Goal: Task Accomplishment & Management: Manage account settings

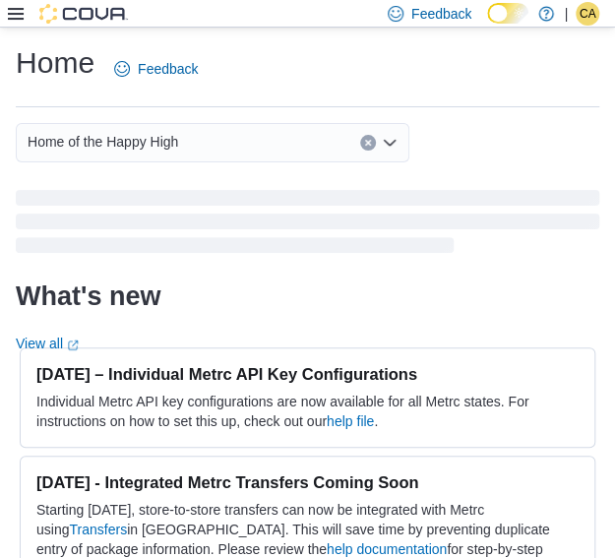
drag, startPoint x: 0, startPoint y: 0, endPoint x: 9, endPoint y: 21, distance: 22.5
click at [8, 21] on div "Feedback Dark Mode Home of the Happy High | CA Cree-[PERSON_NAME]" at bounding box center [307, 14] width 615 height 28
click at [11, 18] on icon at bounding box center [16, 14] width 16 height 12
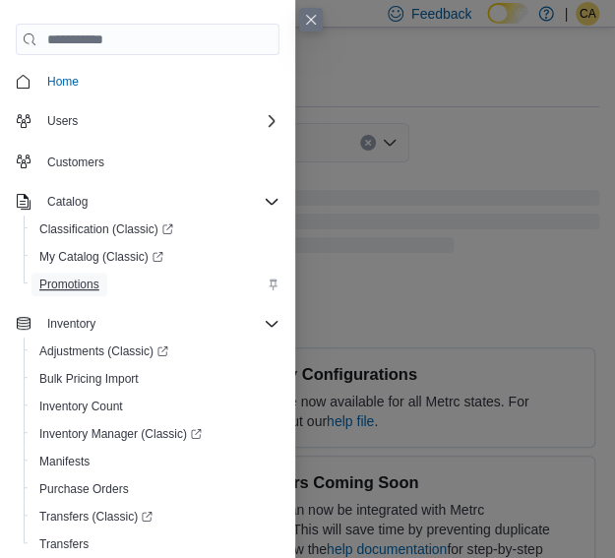
click at [77, 284] on span "Promotions" at bounding box center [69, 285] width 60 height 16
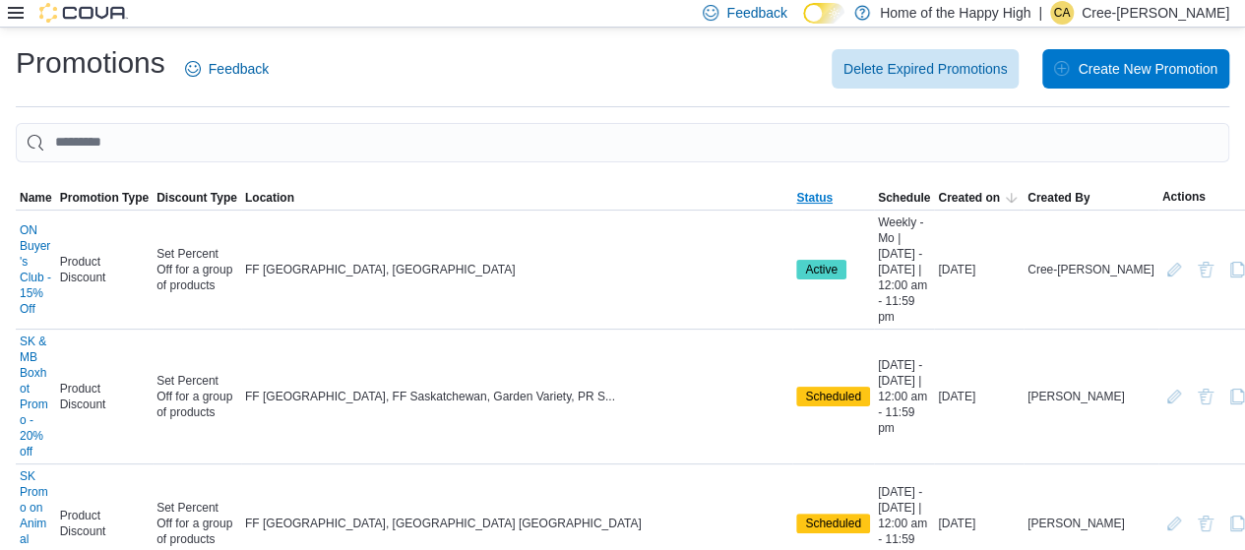
click at [629, 206] on span "Status" at bounding box center [833, 198] width 82 height 24
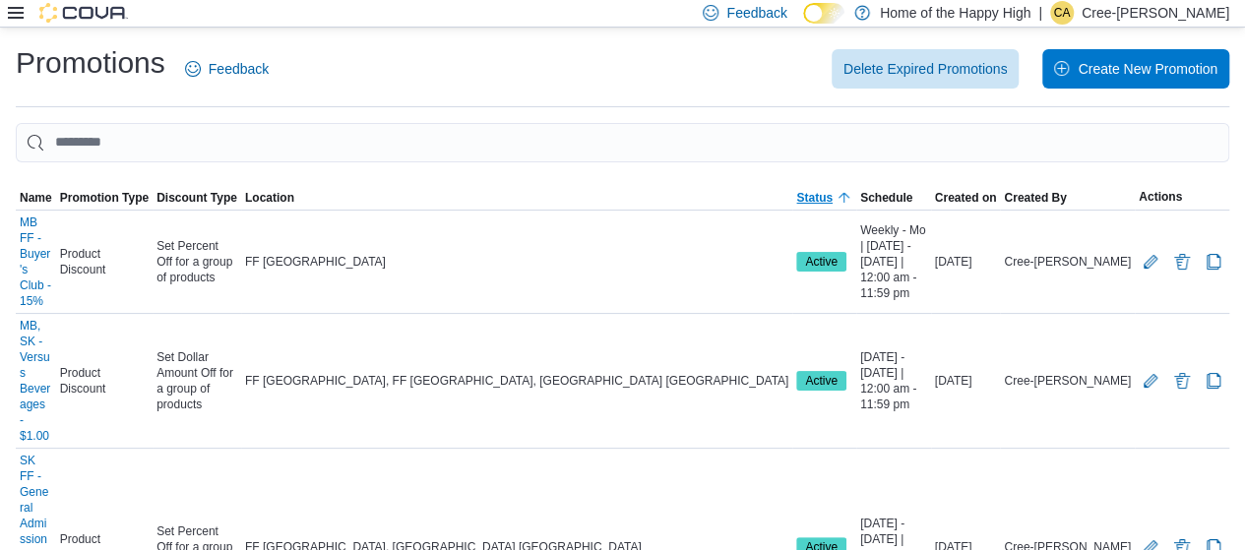
click at [629, 194] on span "Status" at bounding box center [814, 198] width 36 height 16
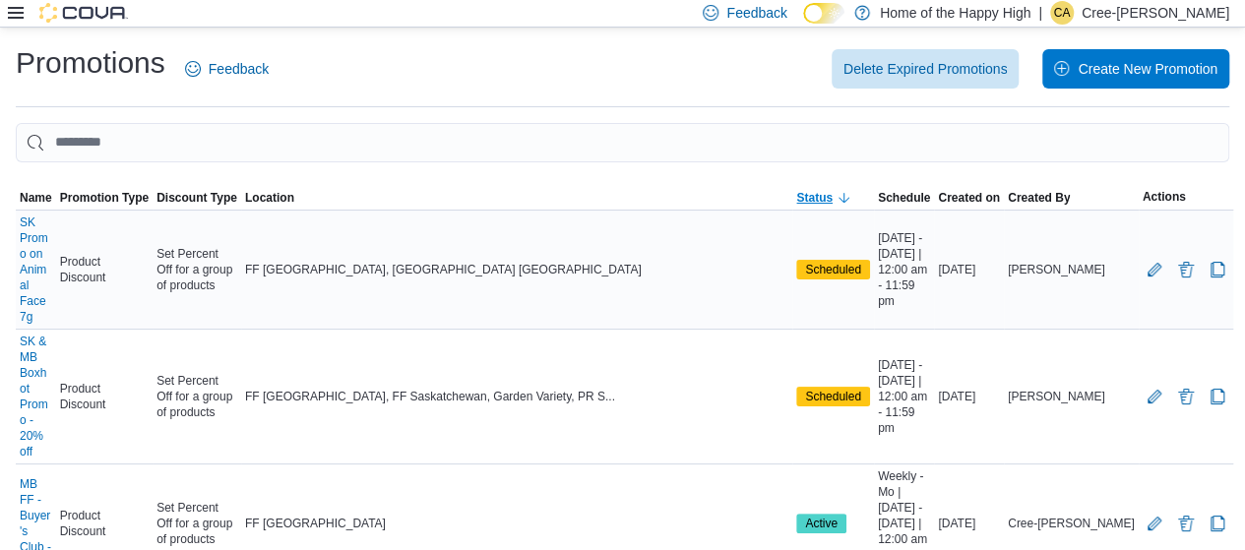
scroll to position [138, 0]
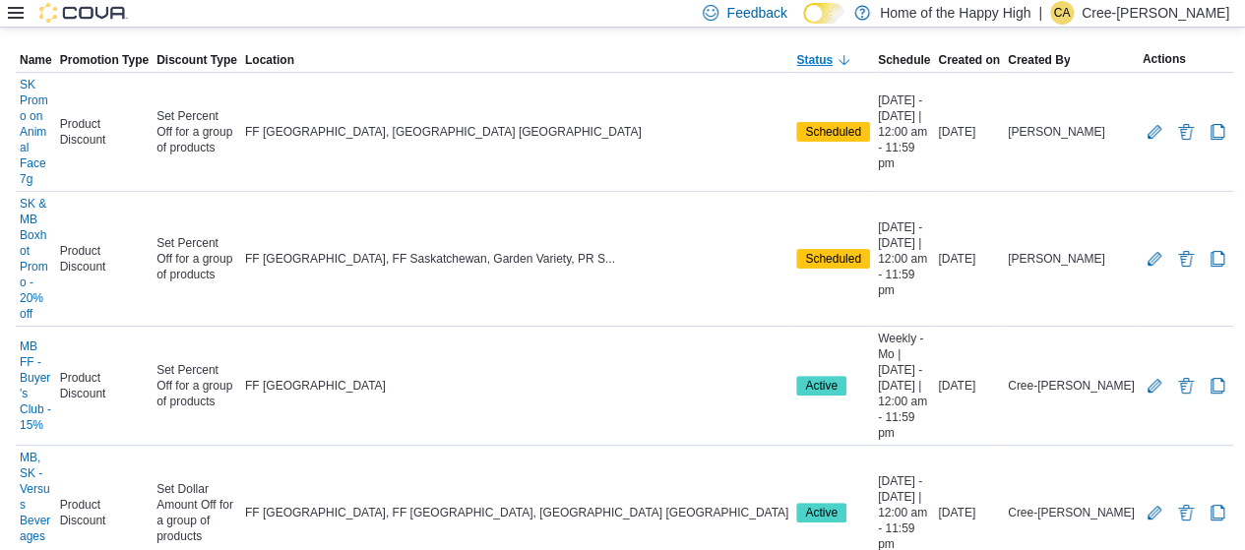
click at [629, 64] on span "Status" at bounding box center [814, 60] width 36 height 16
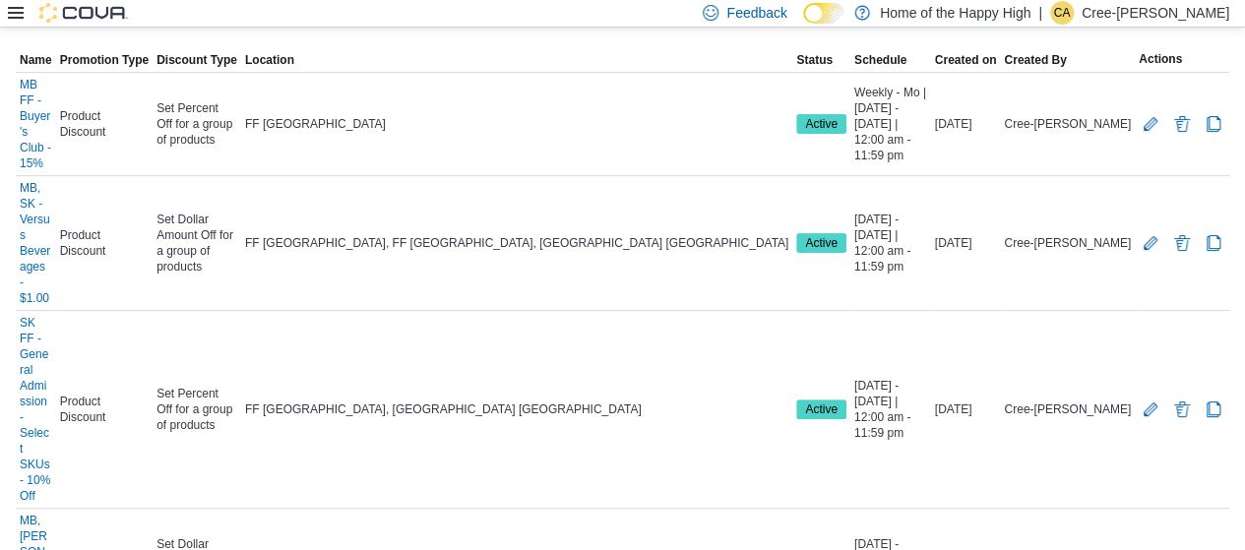
click at [122, 478] on span "50 rows" at bounding box center [107, 480] width 63 height 16
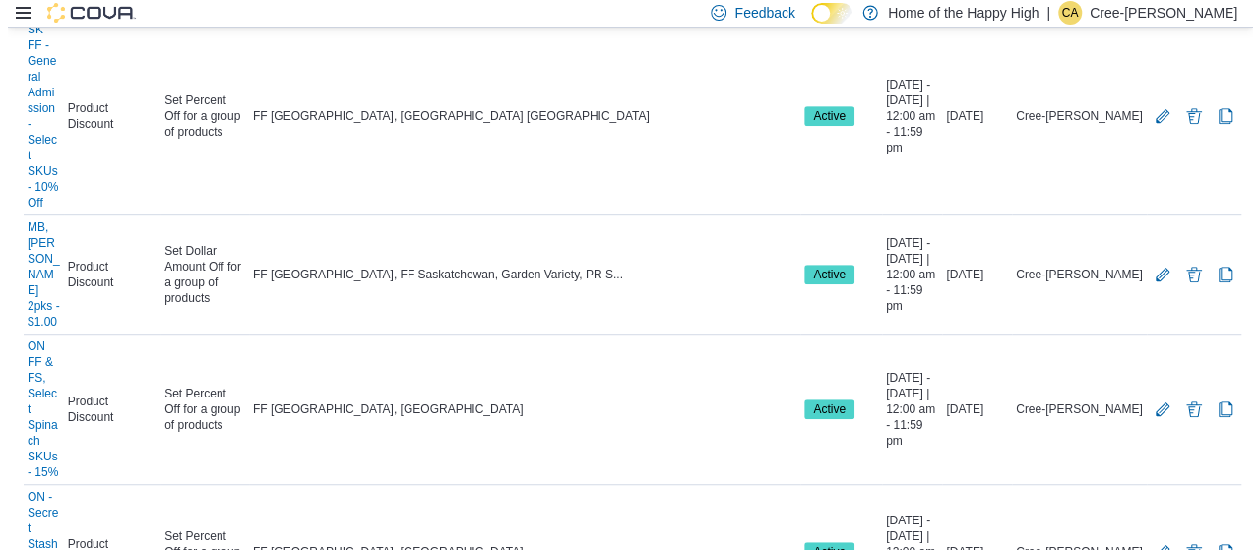
scroll to position [0, 0]
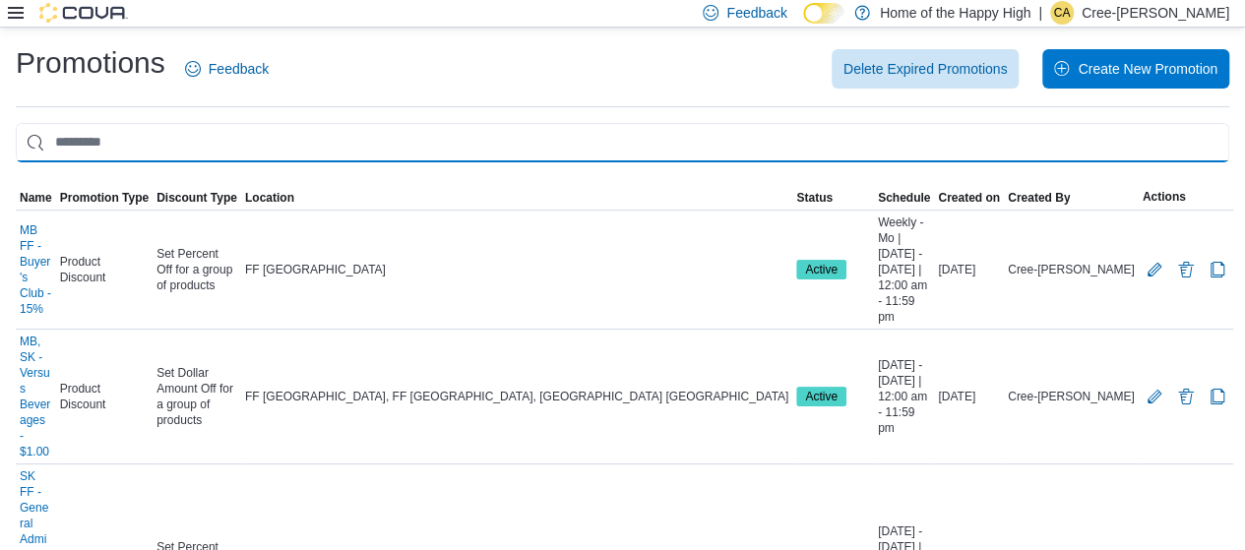
click at [92, 136] on input "This is a search bar. As you type, the results lower in the page will automatic…" at bounding box center [622, 142] width 1213 height 39
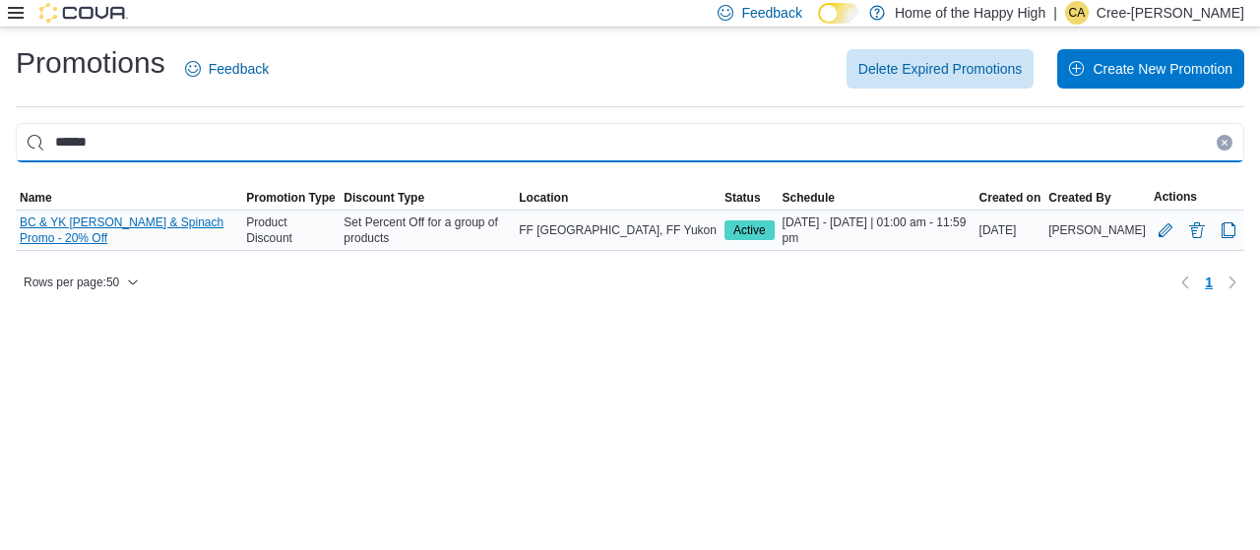
type input "******"
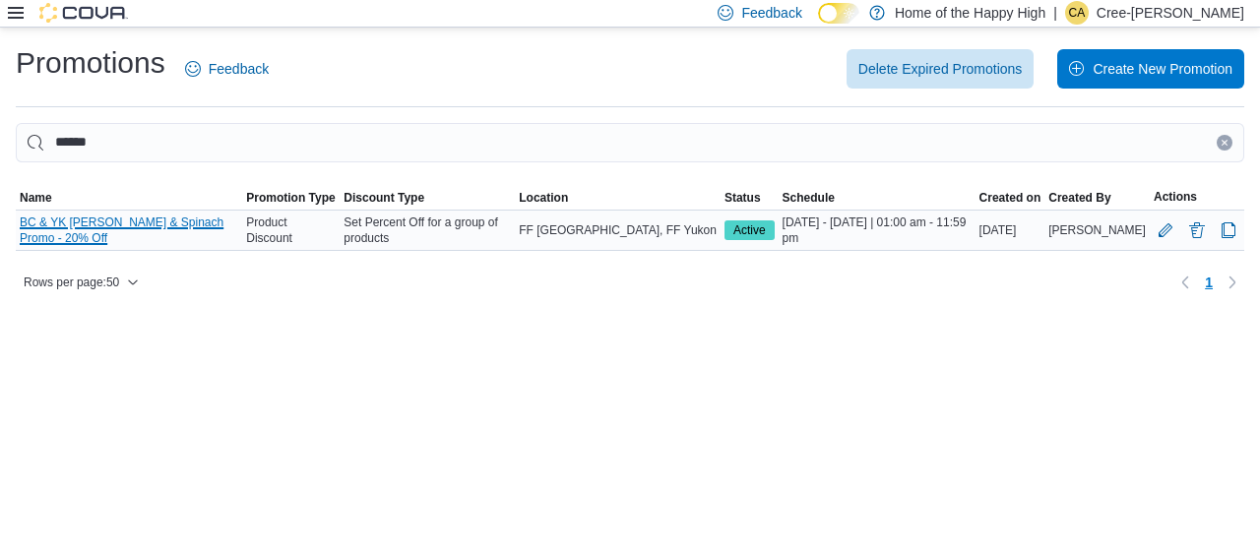
click at [133, 231] on link "BC & YK [PERSON_NAME] & Spinach Promo - 20% Off" at bounding box center [129, 230] width 218 height 31
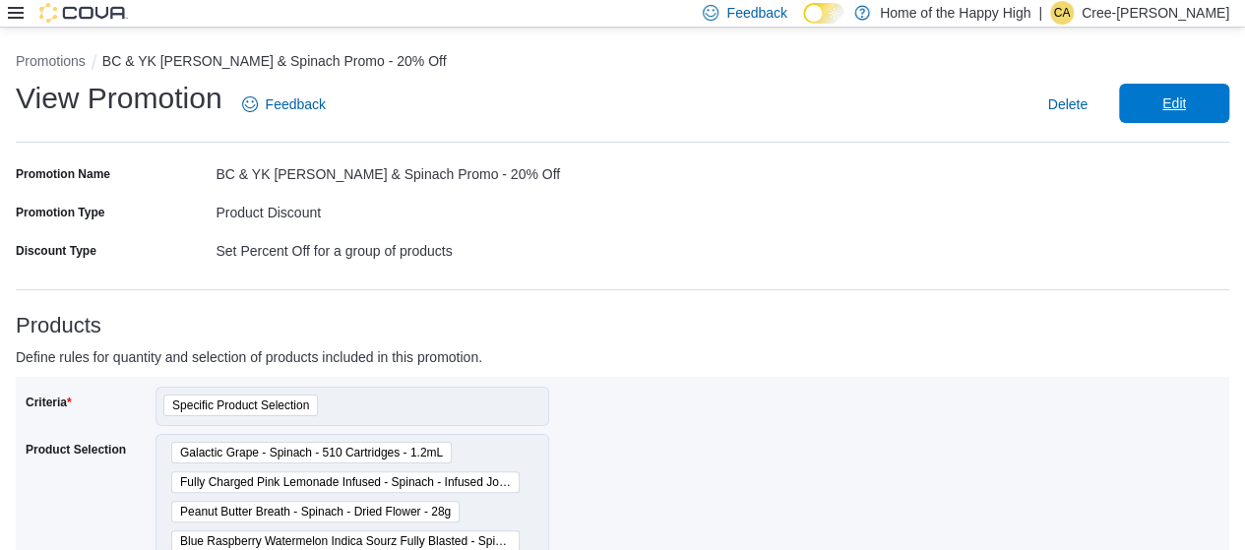
click at [1205, 107] on span "Edit" at bounding box center [1174, 103] width 87 height 39
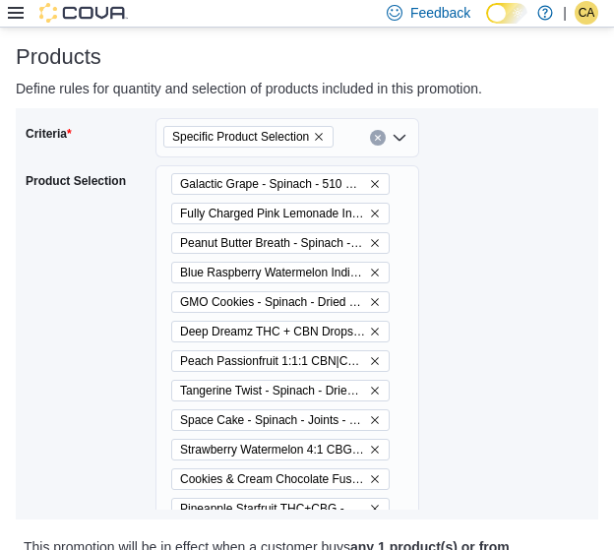
scroll to position [492, 0]
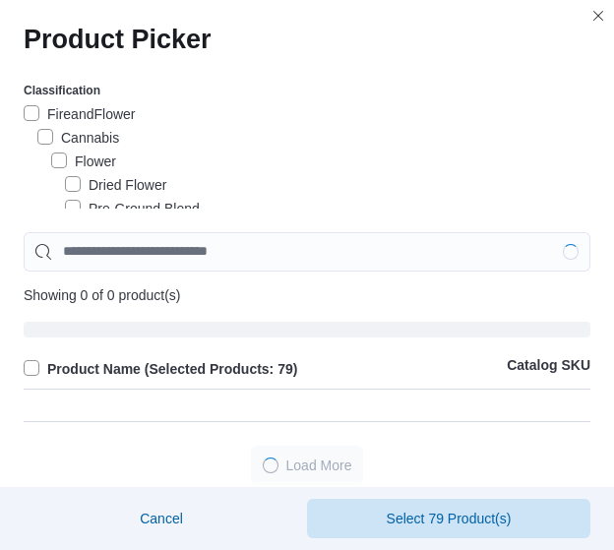
scroll to position [159, 0]
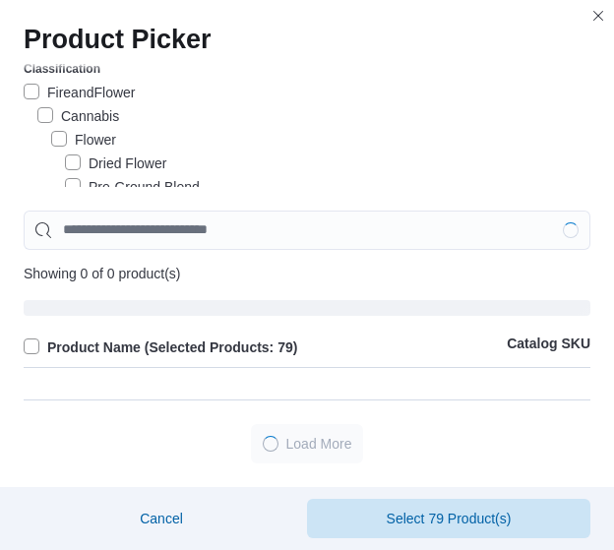
click at [297, 286] on div "Showing 0 of 0 product(s) Product Name (Selected Products: 79) Catalog SKU" at bounding box center [307, 294] width 567 height 166
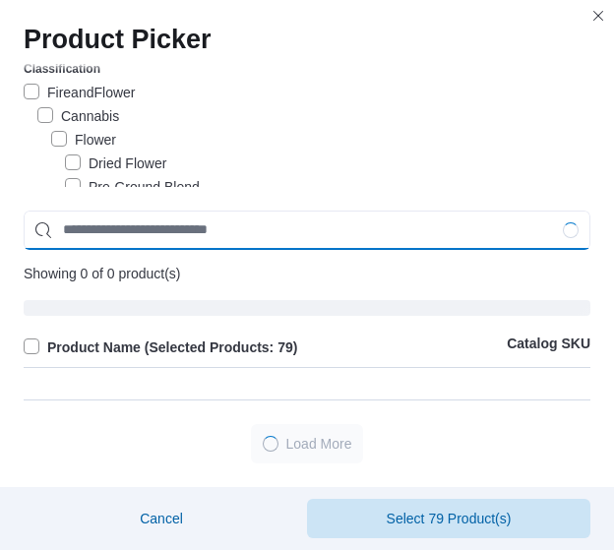
click at [251, 231] on input "Use aria labels when no actual label is in use" at bounding box center [307, 230] width 567 height 39
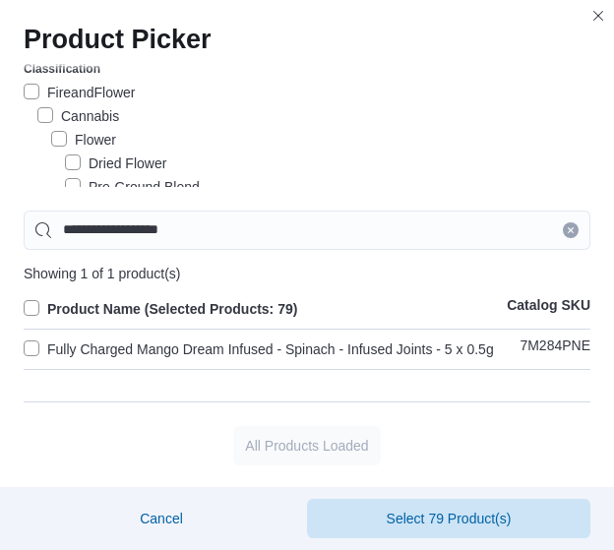
click at [40, 344] on label "Fully Charged Mango Dream Infused - Spinach - Infused Joints - 5 x 0.5g" at bounding box center [259, 350] width 470 height 24
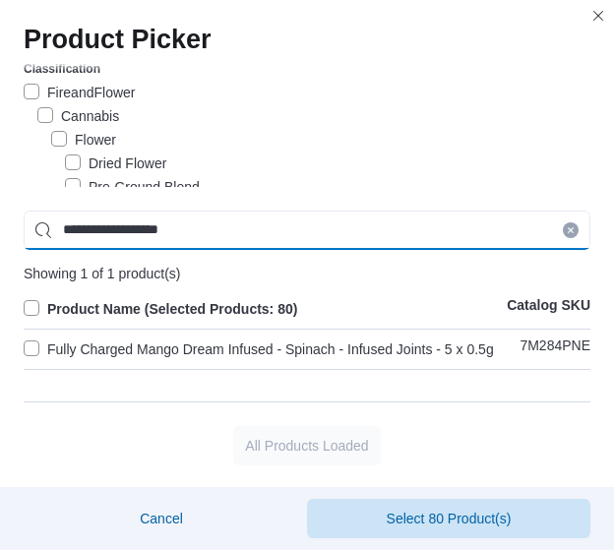
click at [205, 222] on input "**********" at bounding box center [307, 230] width 567 height 39
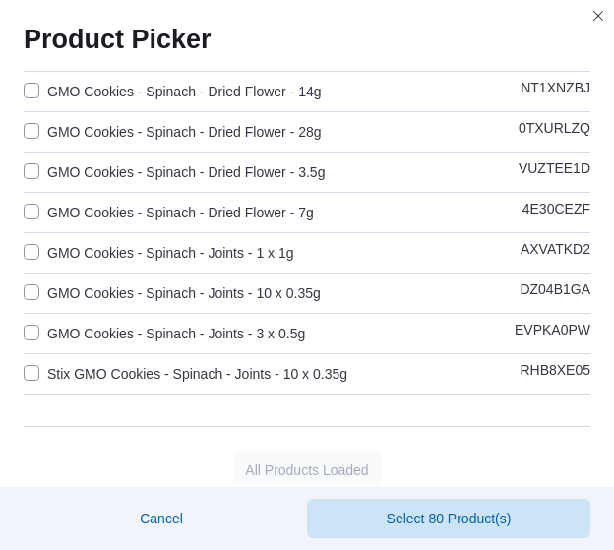
scroll to position [628, 0]
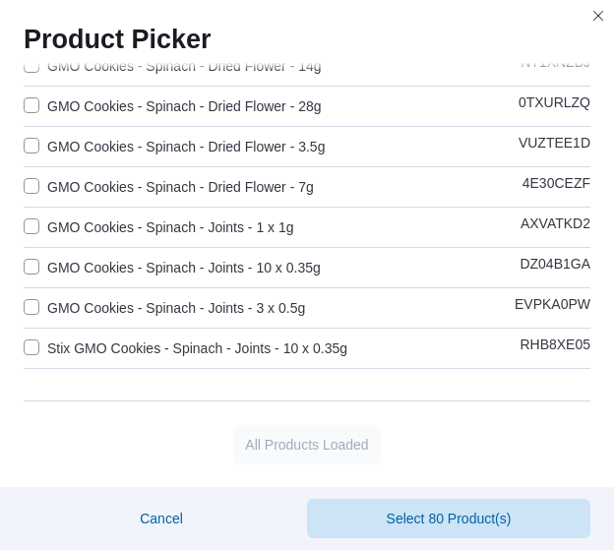
click at [34, 263] on label "GMO Cookies - Spinach - Joints - 10 x 0.35g" at bounding box center [172, 268] width 297 height 24
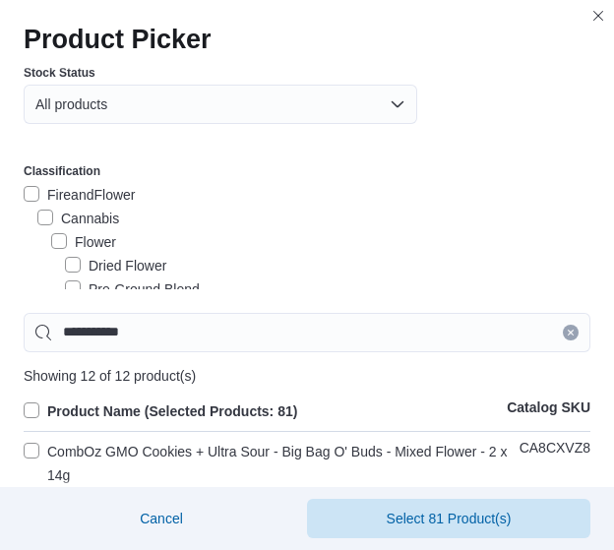
scroll to position [0, 0]
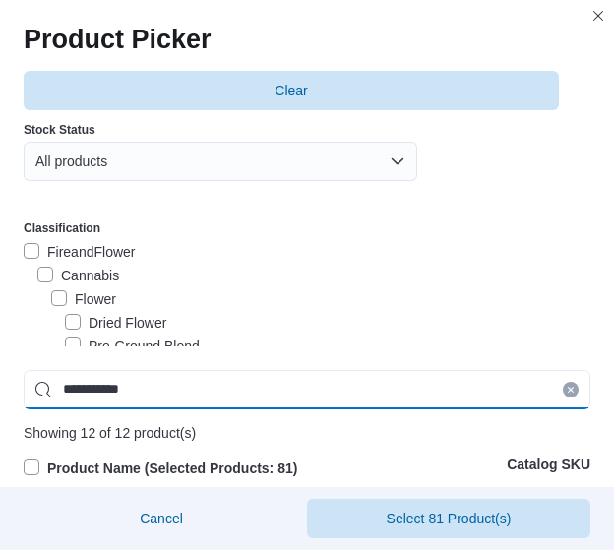
click at [180, 383] on input "**********" at bounding box center [307, 389] width 567 height 39
click at [178, 381] on input "**********" at bounding box center [307, 389] width 567 height 39
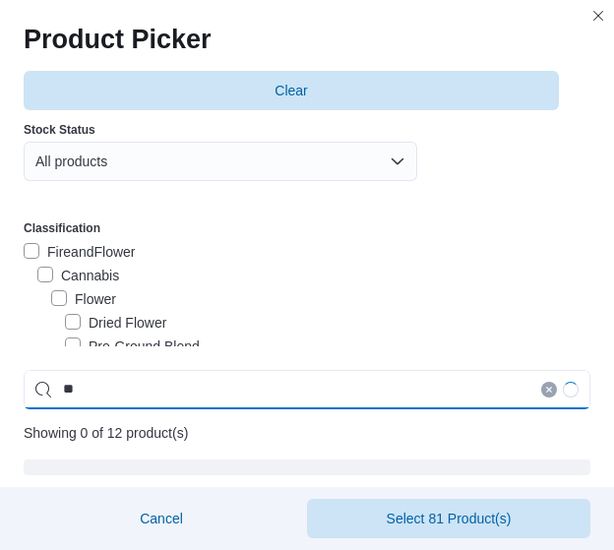
type input "*"
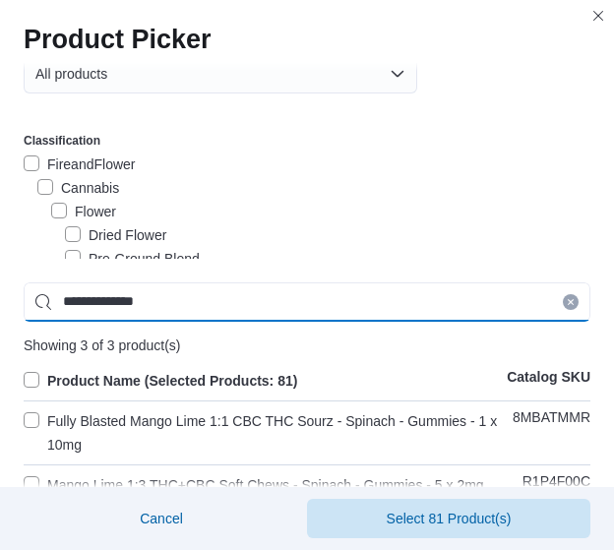
scroll to position [197, 0]
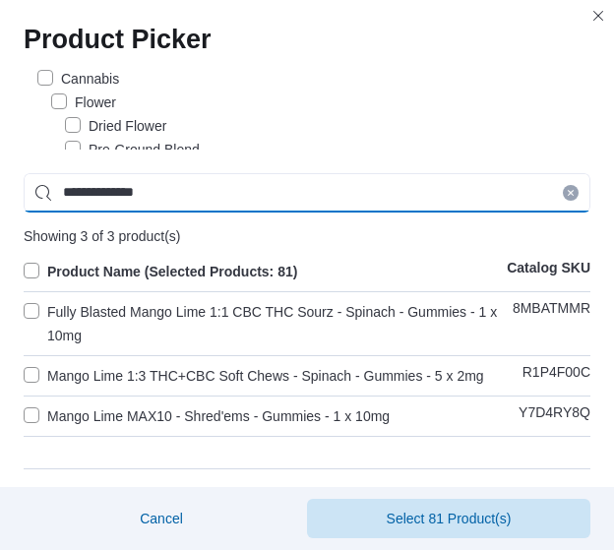
type input "**********"
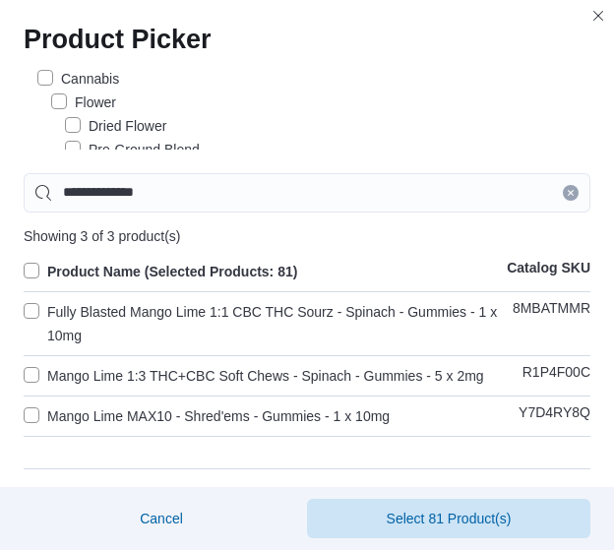
click at [146, 383] on label "Mango Lime 1:3 THC+CBC Soft Chews - Spinach - Gummies - 5 x 2mg" at bounding box center [254, 376] width 461 height 24
click at [411, 509] on span "Select 82 Product(s)" at bounding box center [449, 517] width 260 height 39
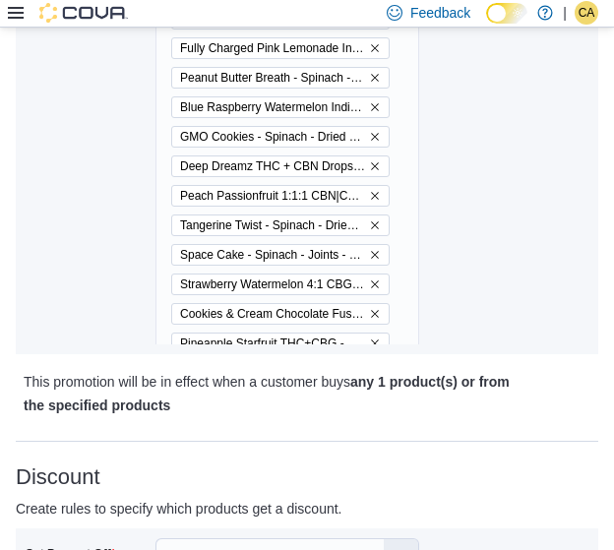
scroll to position [1466, 0]
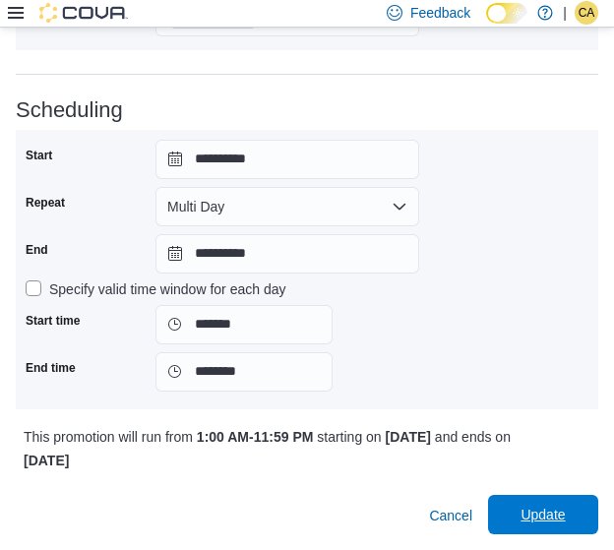
click at [537, 505] on span "Update" at bounding box center [543, 515] width 44 height 20
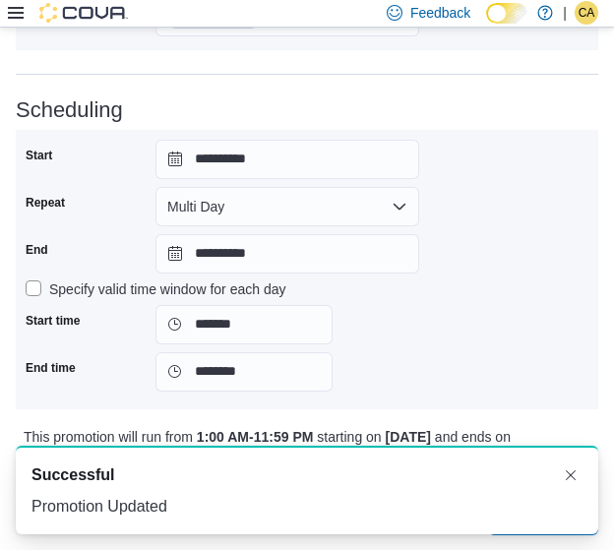
scroll to position [0, 0]
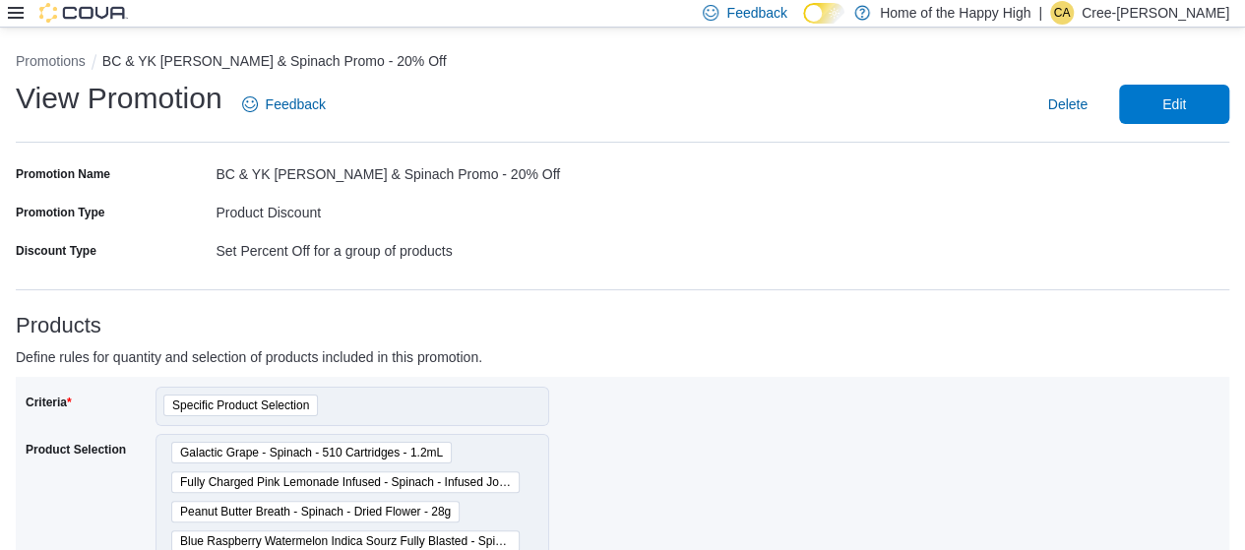
click at [22, 4] on div at bounding box center [68, 13] width 120 height 20
click at [15, 13] on icon at bounding box center [16, 13] width 16 height 12
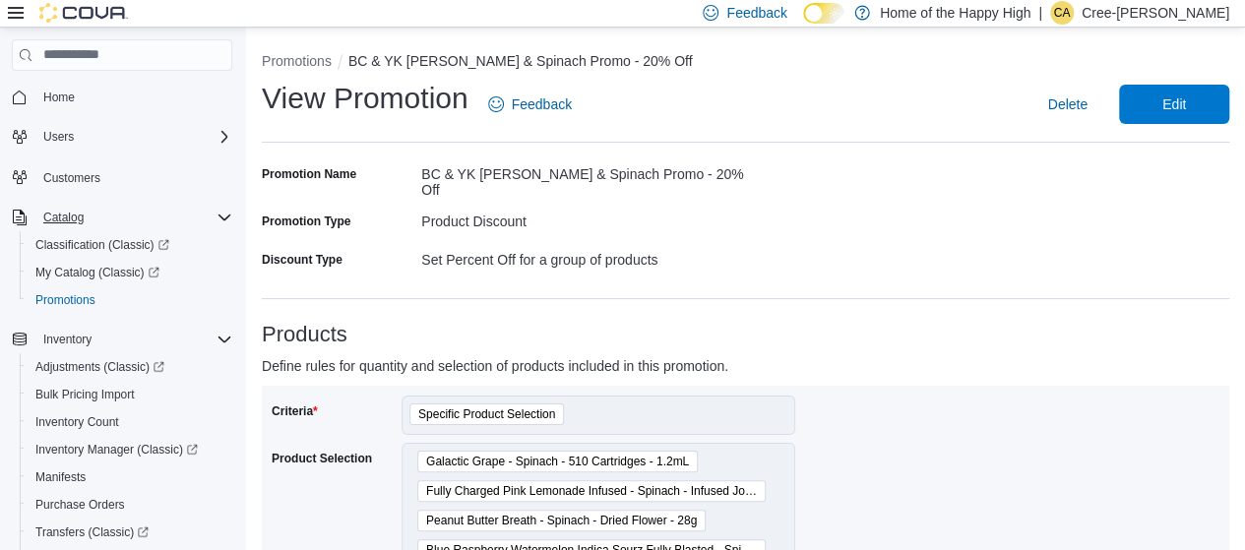
click at [96, 221] on div "Catalog" at bounding box center [133, 218] width 197 height 24
